Goal: Task Accomplishment & Management: Use online tool/utility

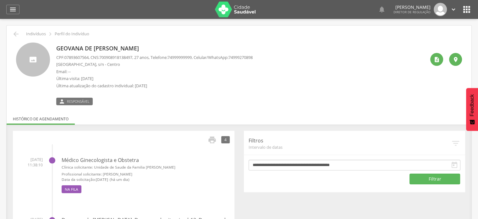
click at [463, 10] on icon "" at bounding box center [467, 9] width 10 height 10
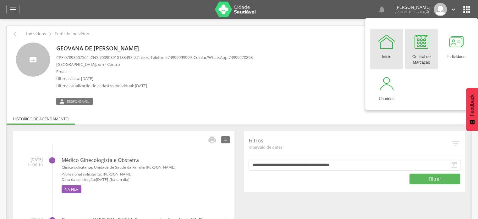
click at [414, 54] on div "Central de Marcação" at bounding box center [421, 58] width 27 height 14
